Goal: Task Accomplishment & Management: Complete application form

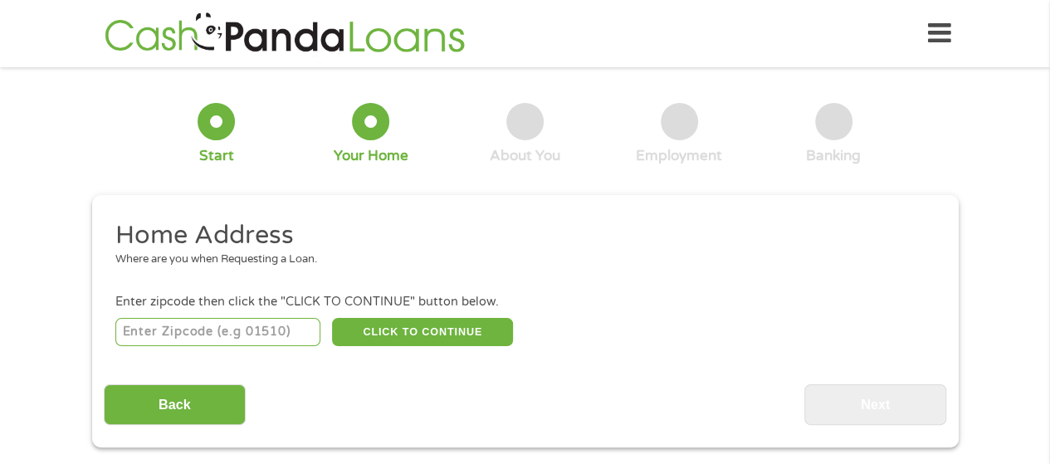
click at [207, 330] on input "number" at bounding box center [217, 332] width 205 height 28
type input "64014"
select select "[US_STATE]"
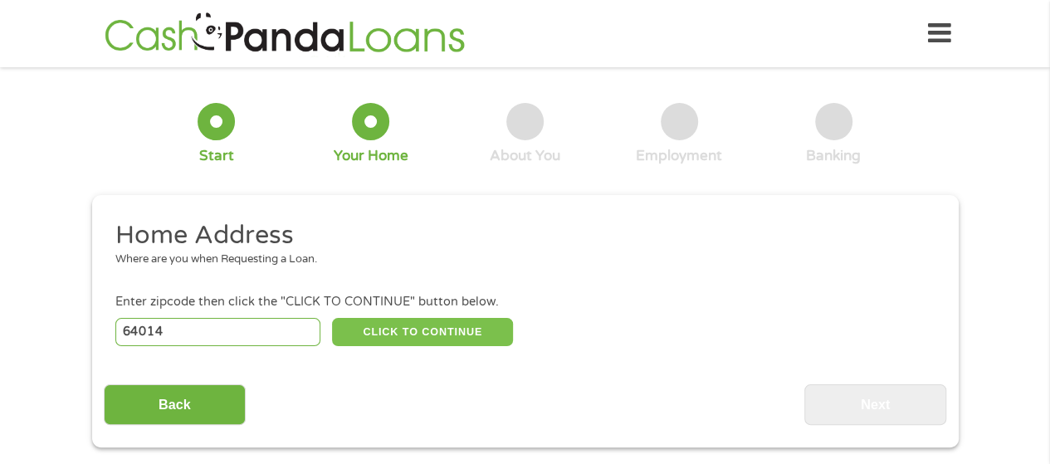
click at [461, 329] on button "CLICK TO CONTINUE" at bounding box center [422, 332] width 181 height 28
type input "64014"
type input "[GEOGRAPHIC_DATA]"
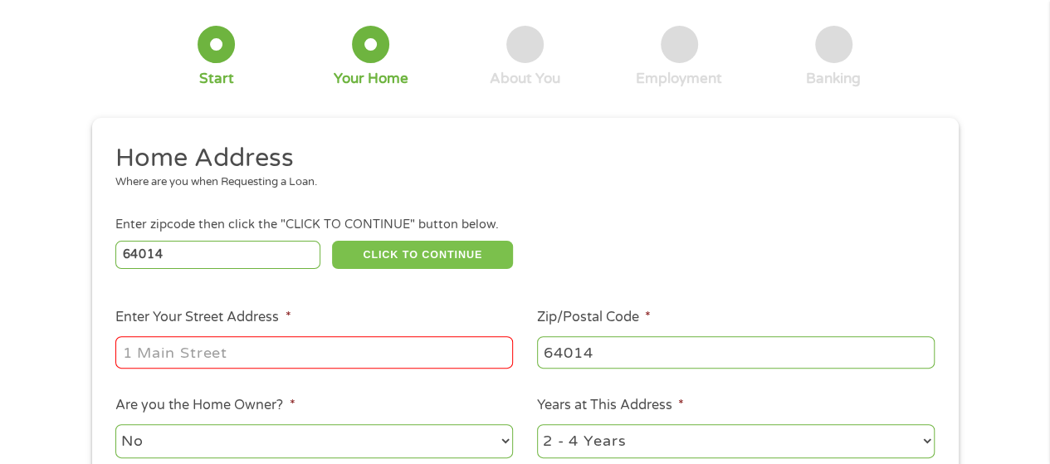
scroll to position [166, 0]
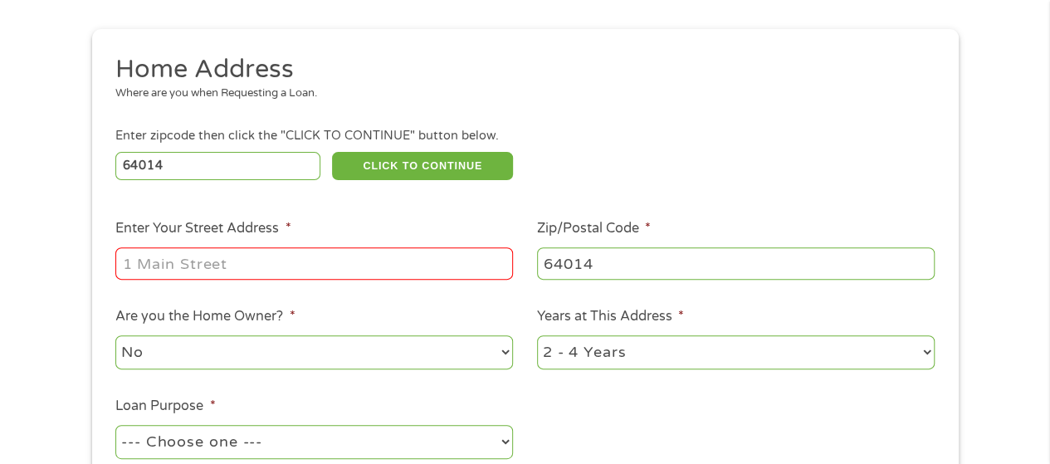
click at [310, 260] on input "Enter Your Street Address *" at bounding box center [314, 263] width 398 height 32
type input "[STREET_ADDRESS]"
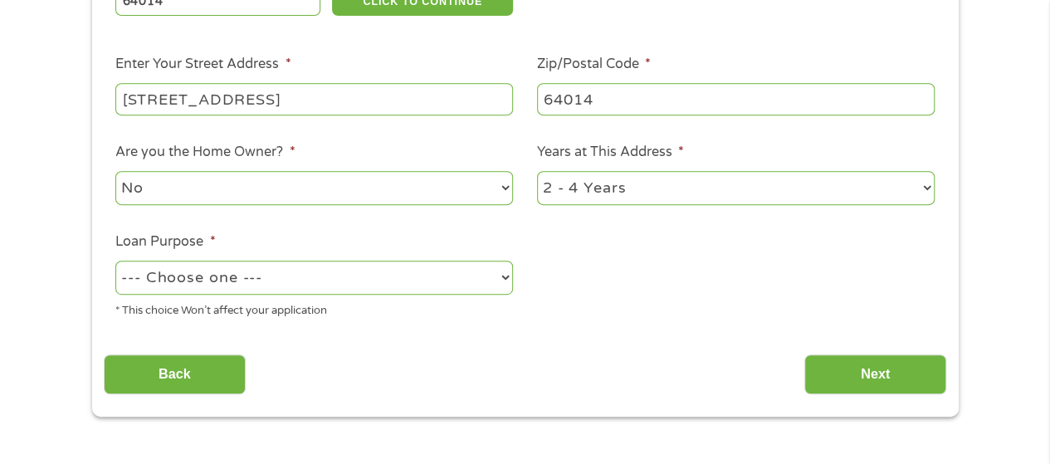
scroll to position [332, 0]
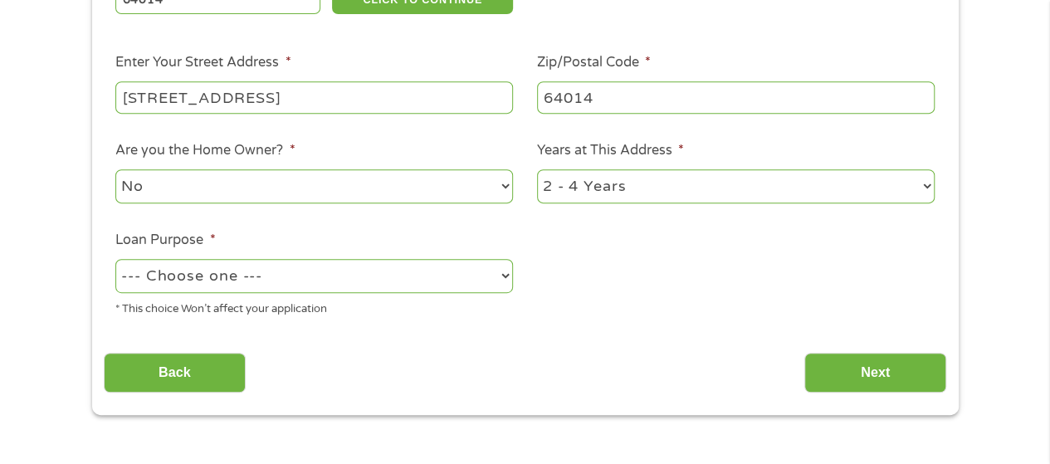
click at [281, 283] on select "--- Choose one --- Pay Bills Debt Consolidation Home Improvement Major Purchase…" at bounding box center [314, 276] width 398 height 34
select select "shorttermcash"
click at [115, 260] on select "--- Choose one --- Pay Bills Debt Consolidation Home Improvement Major Purchase…" at bounding box center [314, 276] width 398 height 34
click at [834, 371] on input "Next" at bounding box center [875, 373] width 142 height 41
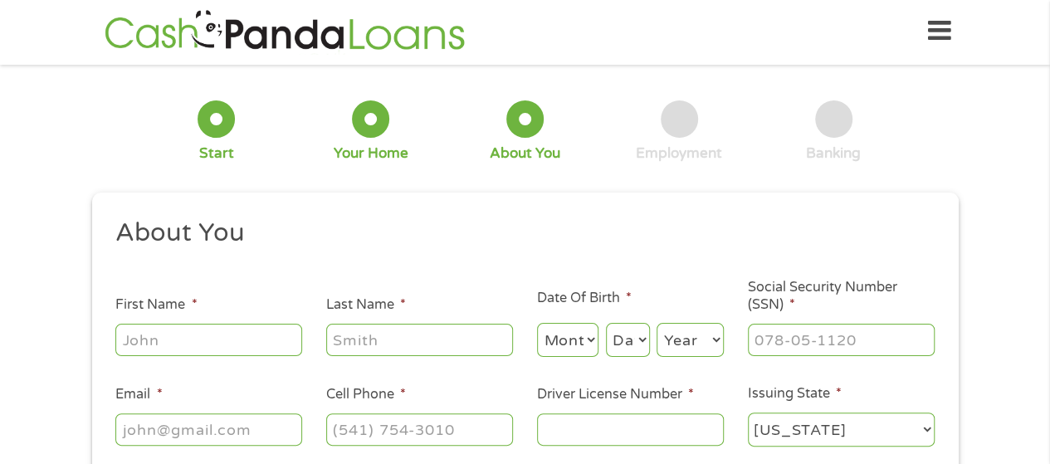
scroll to position [0, 0]
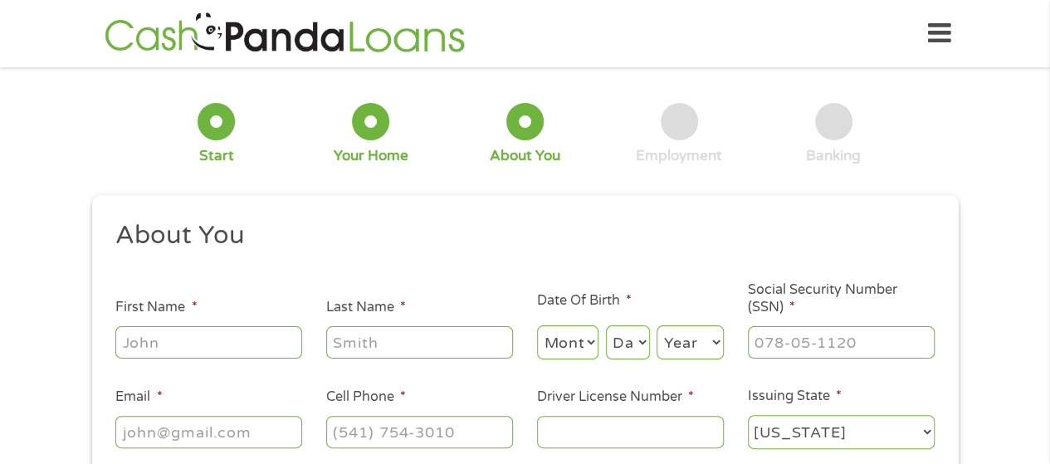
click at [263, 353] on input "First Name *" at bounding box center [208, 342] width 187 height 32
type input "[PERSON_NAME]"
type input "[EMAIL_ADDRESS][DOMAIN_NAME]"
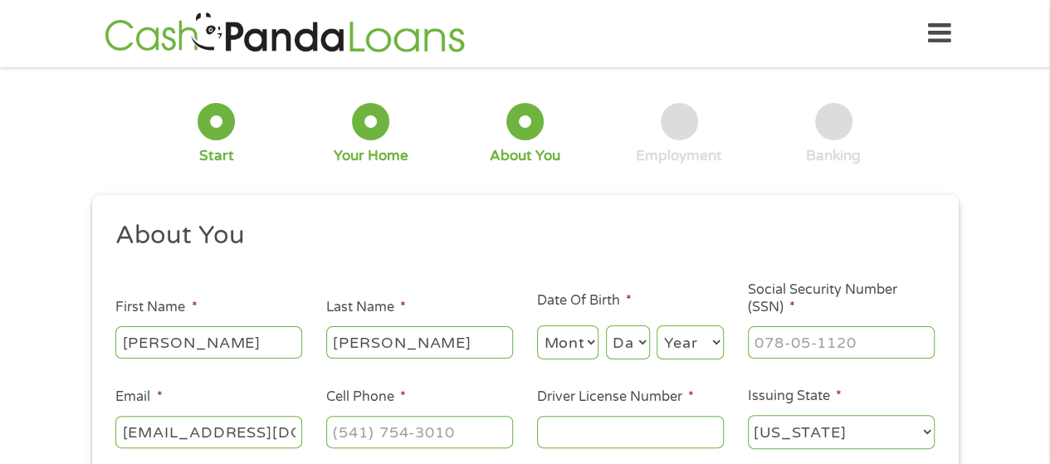
drag, startPoint x: 583, startPoint y: 348, endPoint x: 582, endPoint y: 330, distance: 18.3
click at [583, 348] on select "Month 1 2 3 4 5 6 7 8 9 10 11 12" at bounding box center [568, 342] width 62 height 34
select select "1"
click at [537, 326] on select "Month 1 2 3 4 5 6 7 8 9 10 11 12" at bounding box center [568, 342] width 62 height 34
click at [636, 337] on select "Day 1 2 3 4 5 6 7 8 9 10 11 12 13 14 15 16 17 18 19 20 21 22 23 24 25 26 27 28 …" at bounding box center [628, 342] width 44 height 34
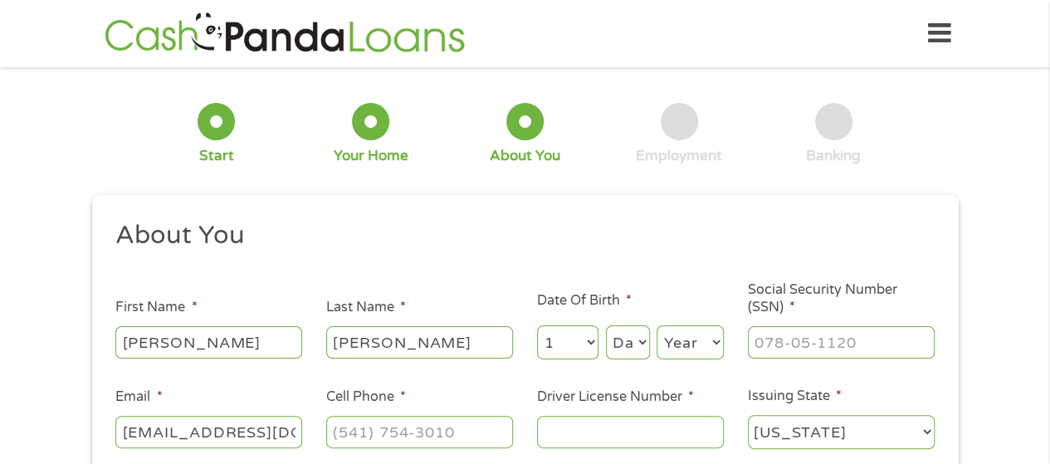
select select "24"
click at [606, 326] on select "Day 1 2 3 4 5 6 7 8 9 10 11 12 13 14 15 16 17 18 19 20 21 22 23 24 25 26 27 28 …" at bounding box center [628, 342] width 44 height 34
click at [718, 350] on select "Year [DATE] 2006 2005 2004 2003 2002 2001 2000 1999 1998 1997 1996 1995 1994 19…" at bounding box center [690, 342] width 67 height 34
select select "1988"
click at [657, 326] on select "Year [DATE] 2006 2005 2004 2003 2002 2001 2000 1999 1998 1997 1996 1995 1994 19…" at bounding box center [690, 342] width 67 height 34
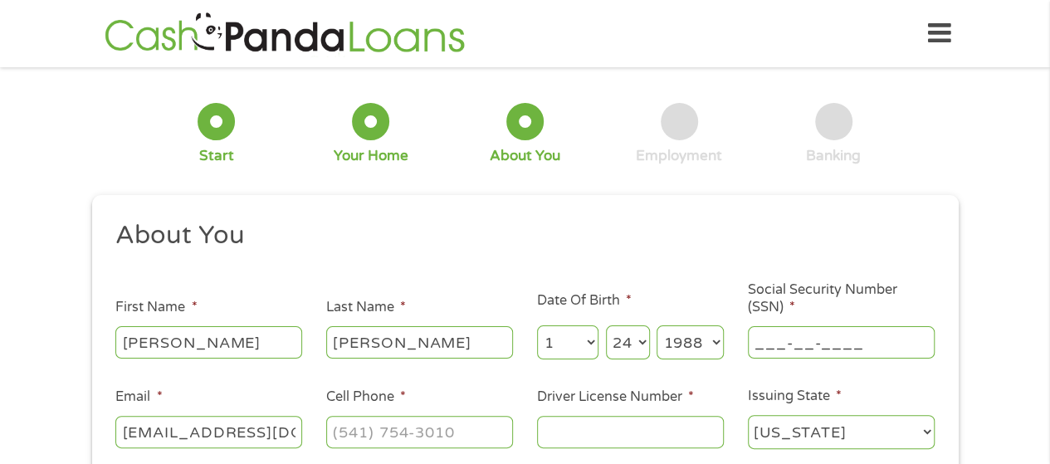
click at [809, 349] on input "___-__-____" at bounding box center [841, 342] width 187 height 32
type input "499-96-8431"
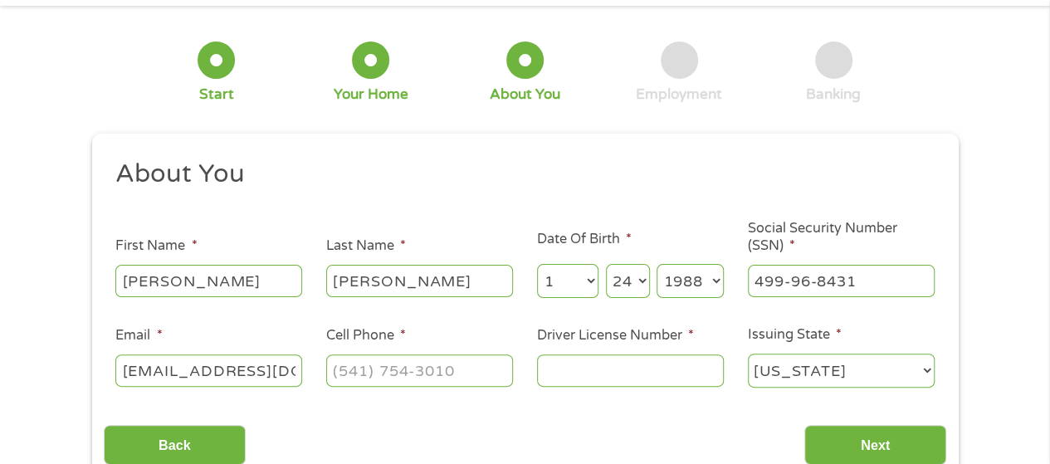
scroll to position [166, 0]
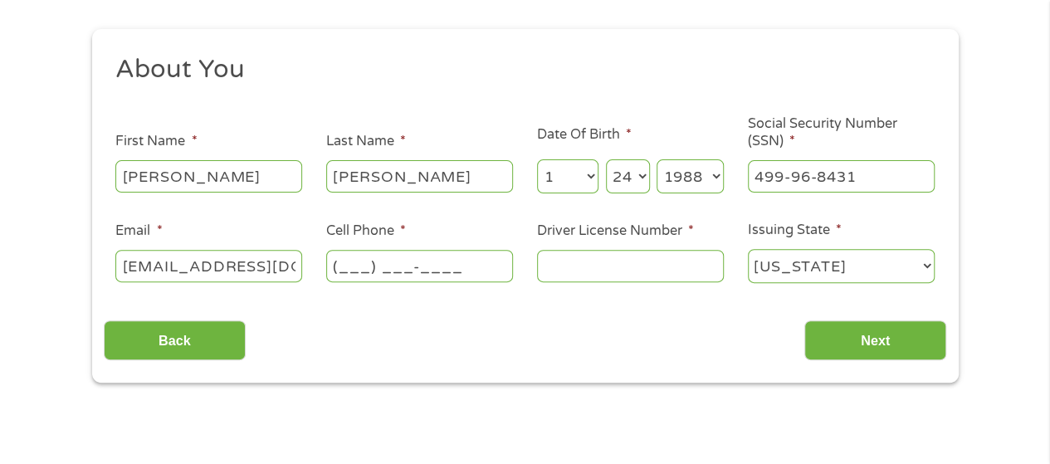
click at [457, 271] on input "(___) ___-____" at bounding box center [419, 266] width 187 height 32
type input "[PHONE_NUMBER]"
click at [634, 260] on input "Driver License Number *" at bounding box center [630, 266] width 187 height 32
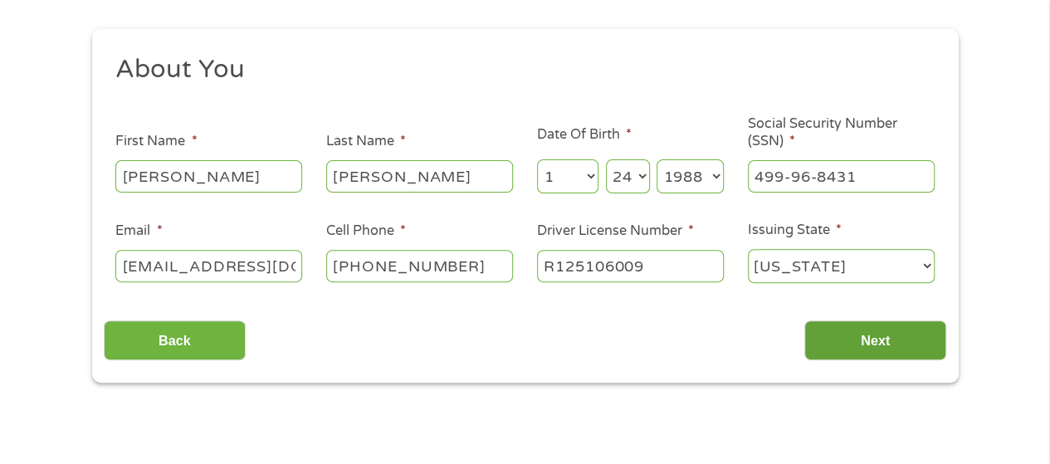
type input "R125106009"
click at [885, 340] on input "Next" at bounding box center [875, 340] width 142 height 41
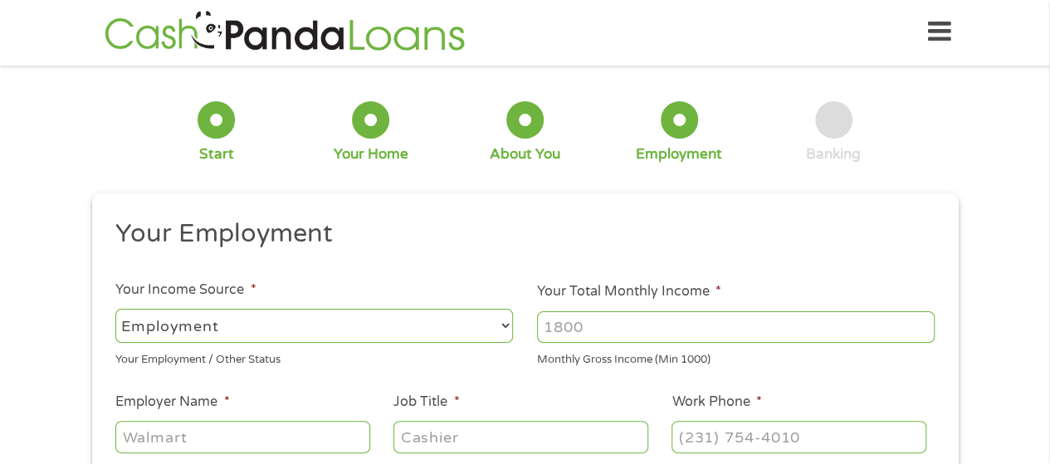
scroll to position [0, 0]
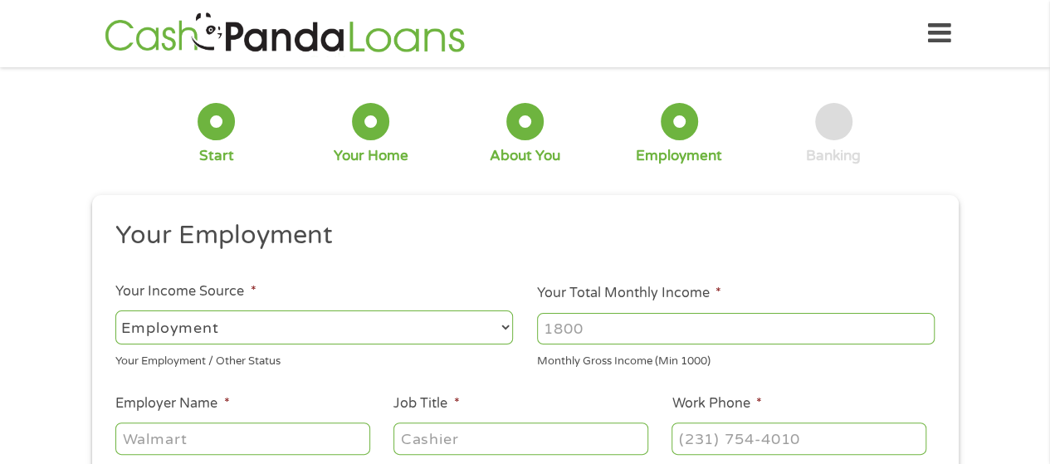
click at [704, 338] on input "Your Total Monthly Income *" at bounding box center [736, 329] width 398 height 32
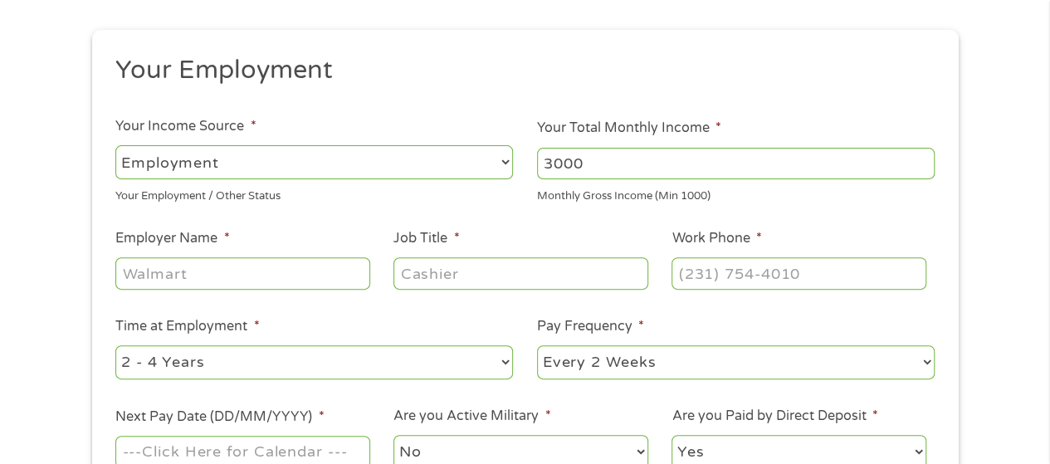
scroll to position [166, 0]
type input "3000"
click at [215, 262] on input "Employer Name *" at bounding box center [242, 273] width 254 height 32
click at [214, 271] on input "Employer Name *" at bounding box center [242, 273] width 254 height 32
type input "Bridgetower Media"
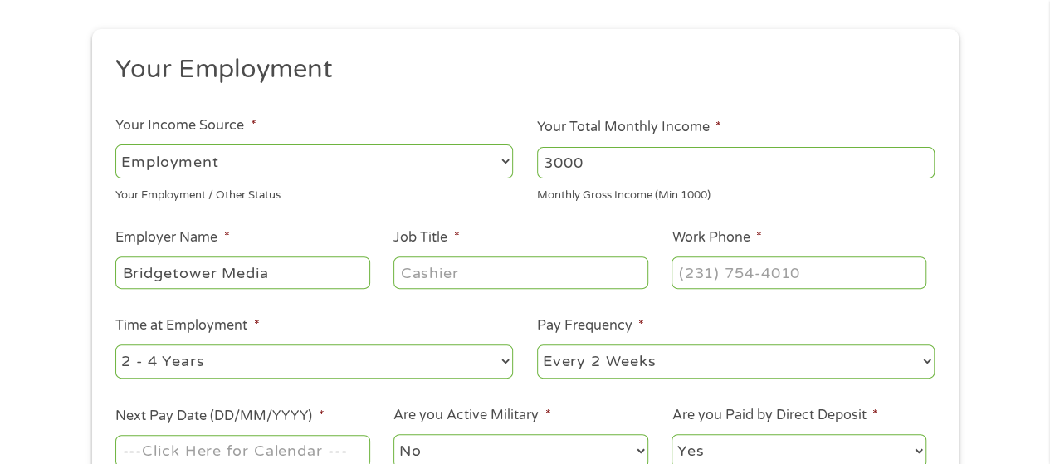
click at [500, 276] on input "Job Title *" at bounding box center [521, 273] width 254 height 32
type input "Customer Srvice"
click at [757, 273] on input "(___) ___-____" at bounding box center [799, 273] width 254 height 32
type input "[PHONE_NUMBER]"
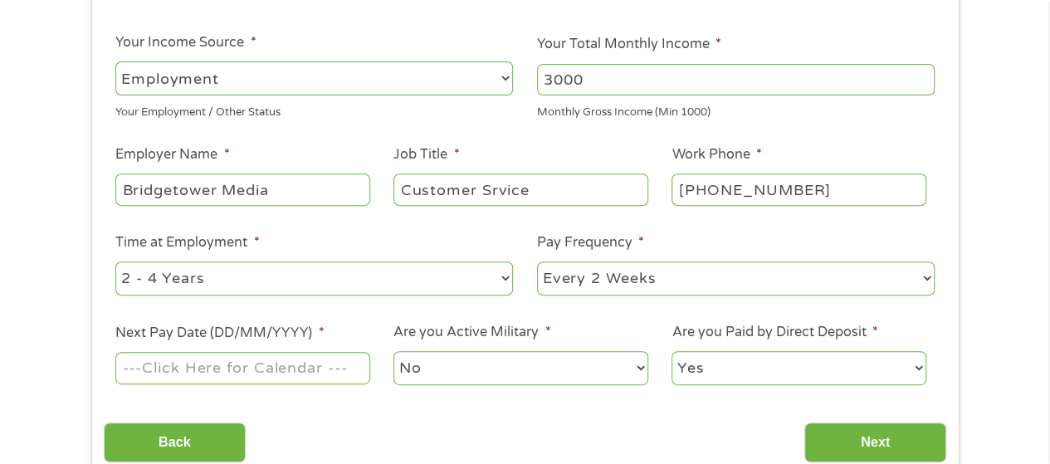
scroll to position [332, 0]
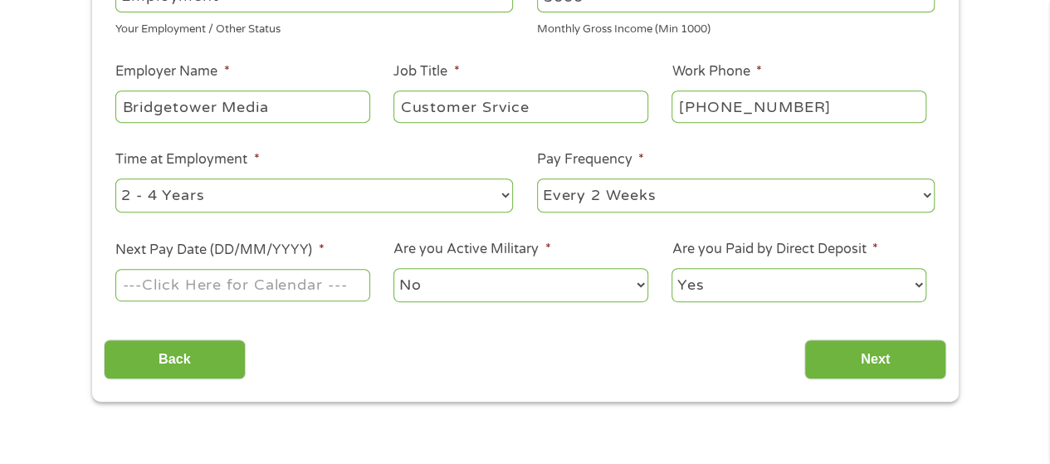
click at [335, 290] on input "Next Pay Date (DD/MM/YYYY) *" at bounding box center [242, 285] width 254 height 32
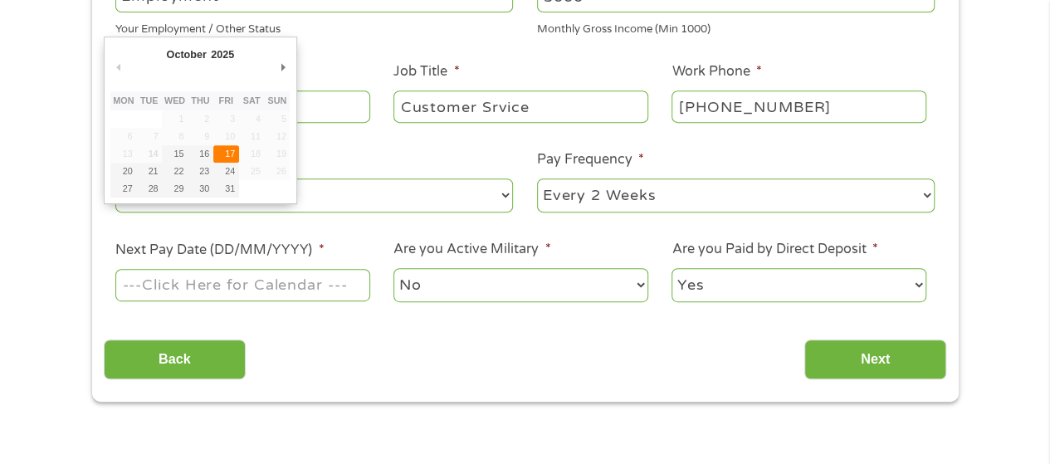
type input "[DATE]"
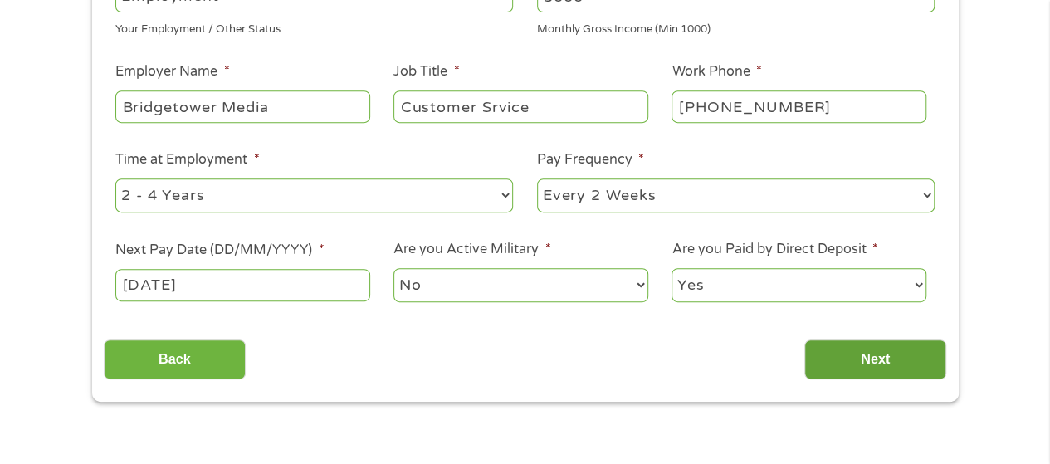
click at [902, 356] on input "Next" at bounding box center [875, 360] width 142 height 41
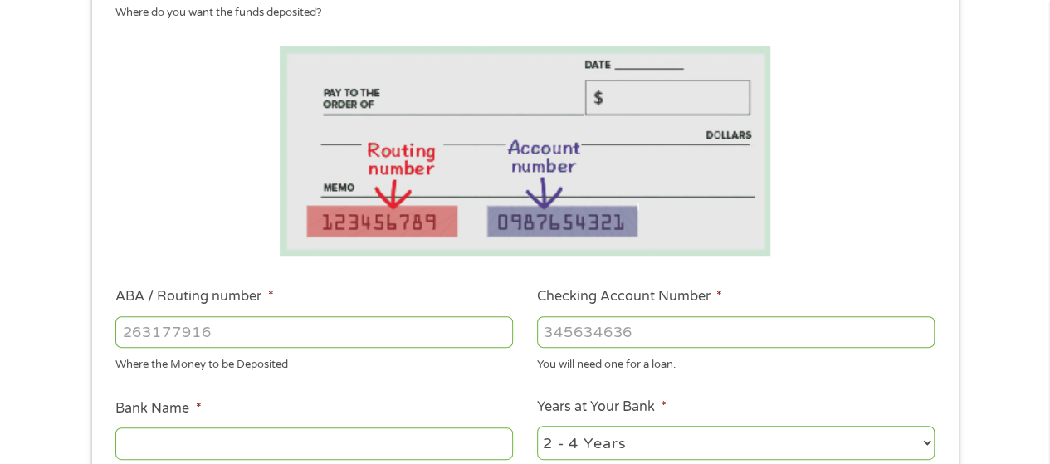
scroll to position [249, 0]
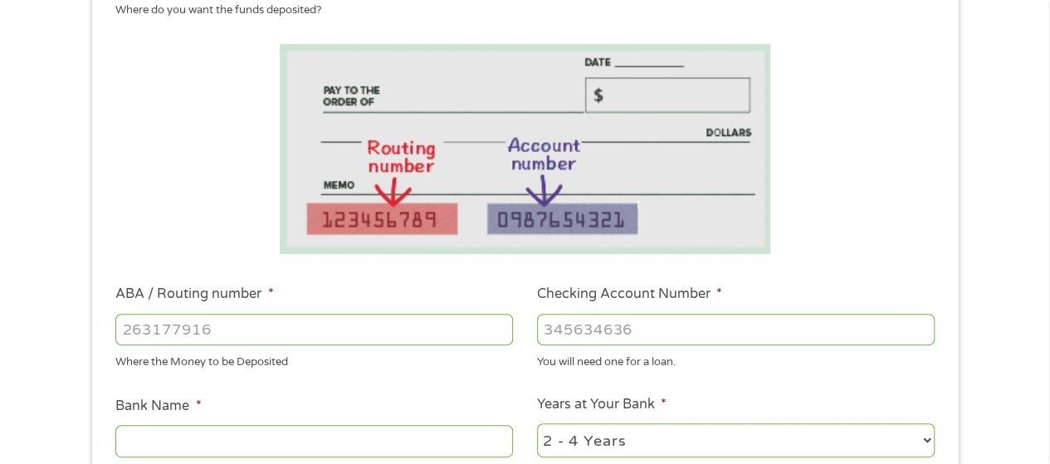
click at [168, 332] on input "ABA / Routing number *" at bounding box center [314, 330] width 398 height 32
click at [625, 338] on input "Checking Account Number *" at bounding box center [736, 330] width 398 height 32
click at [173, 452] on input "Bank Name *" at bounding box center [314, 441] width 398 height 32
click at [578, 335] on input "Checking Account Number *" at bounding box center [736, 330] width 398 height 32
type input "1494227554"
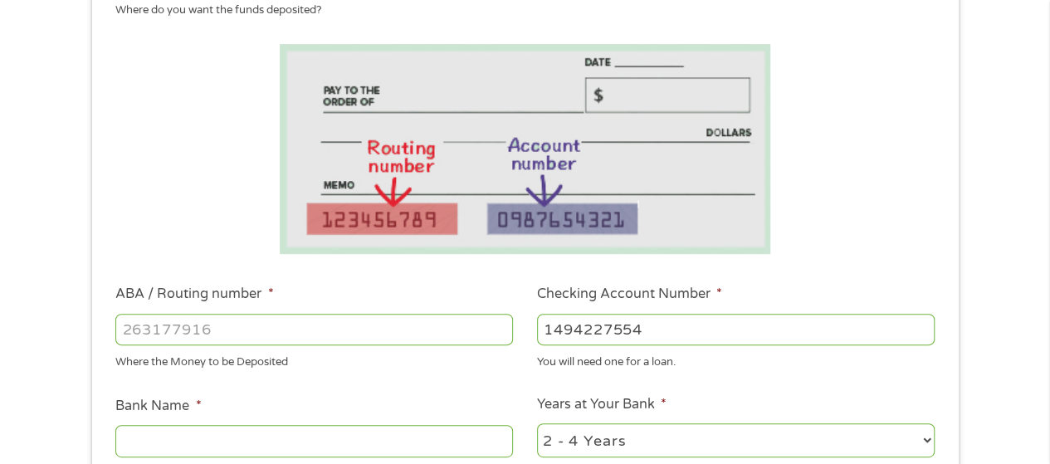
click at [332, 331] on input "ABA / Routing number *" at bounding box center [314, 330] width 398 height 32
type input "121042882"
click at [356, 389] on ul "Bank Information Where do you want the funds deposited? ABA / Routing number * …" at bounding box center [525, 383] width 843 height 827
type input "[PERSON_NAME] FARGO BANK NA"
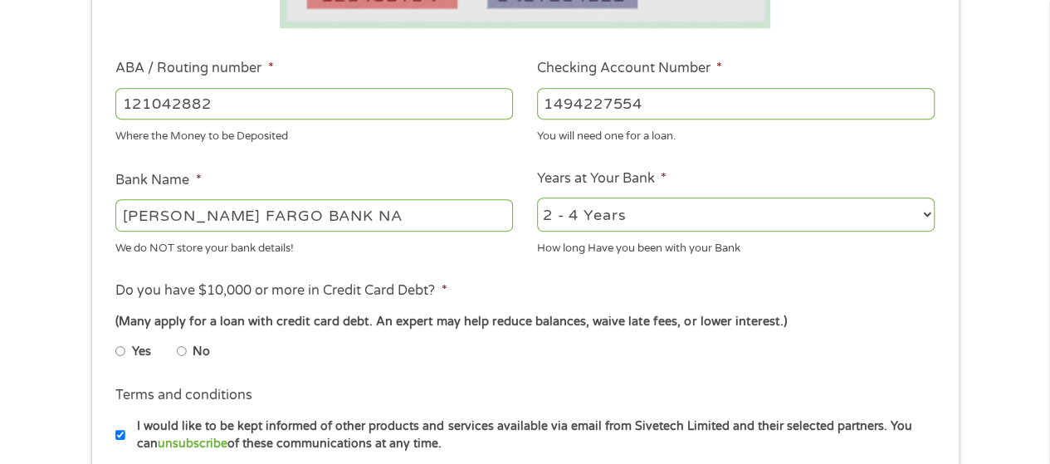
scroll to position [581, 0]
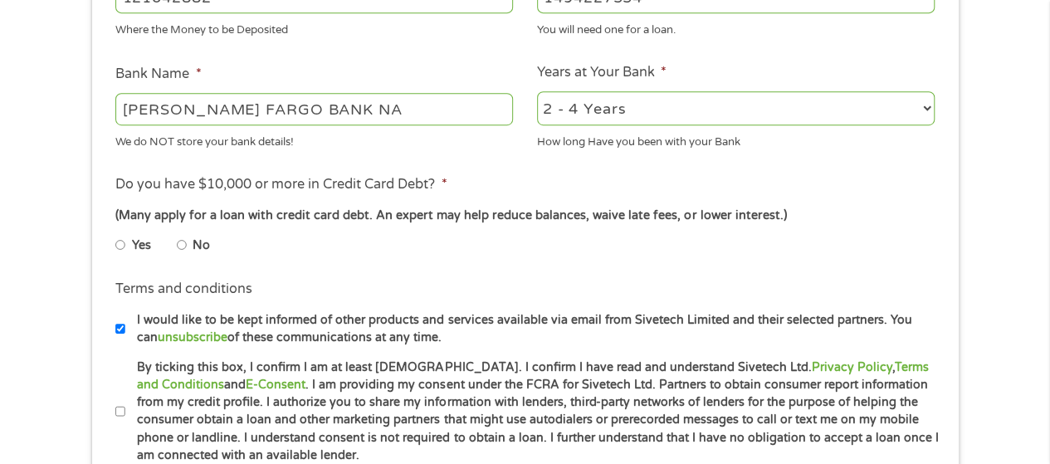
click at [182, 245] on input "No" at bounding box center [182, 245] width 10 height 27
radio input "true"
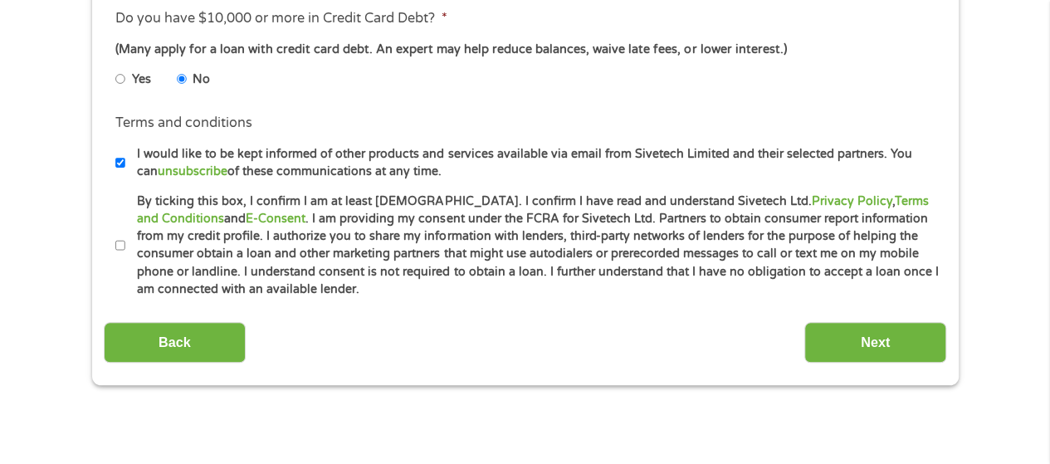
click at [118, 245] on input "By ticking this box, I confirm I am at least [DEMOGRAPHIC_DATA]. I confirm I ha…" at bounding box center [120, 245] width 10 height 27
checkbox input "true"
click at [875, 343] on input "Next" at bounding box center [875, 342] width 142 height 41
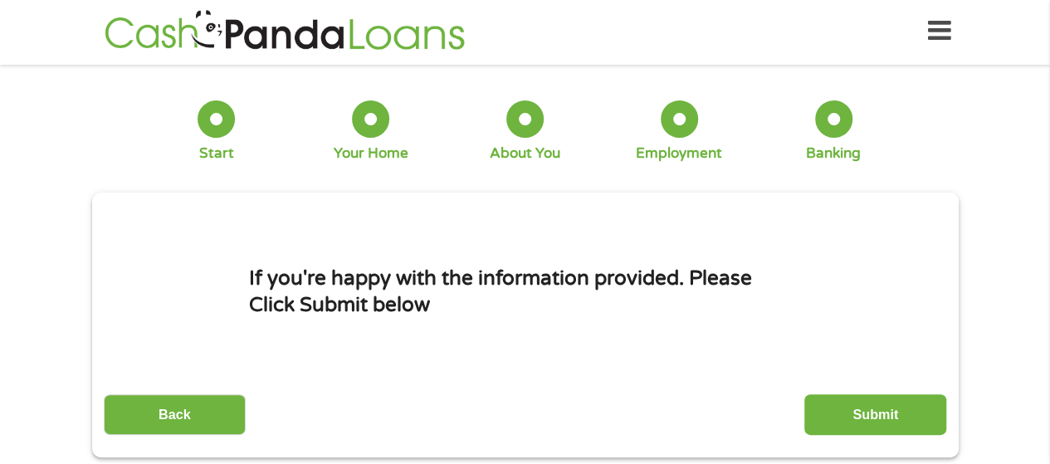
scroll to position [0, 0]
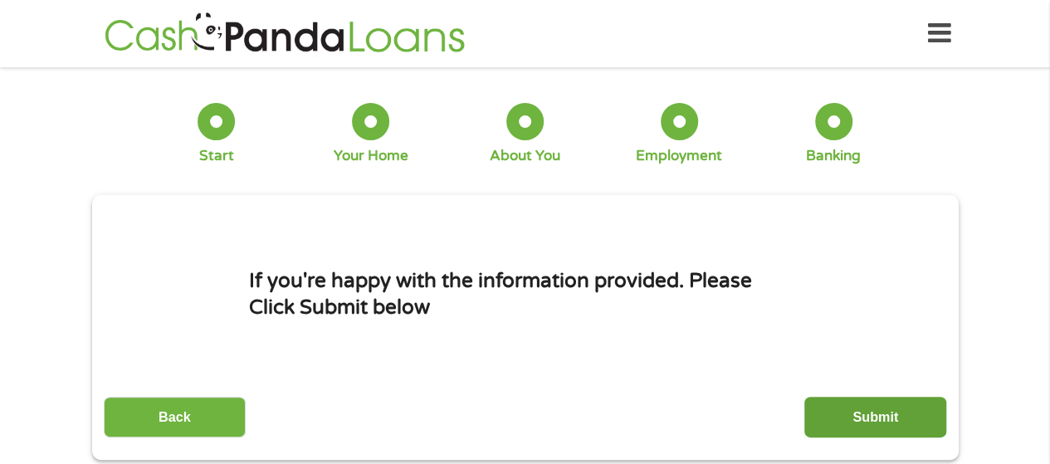
click at [927, 418] on input "Submit" at bounding box center [875, 417] width 142 height 41
